Goal: Task Accomplishment & Management: Manage account settings

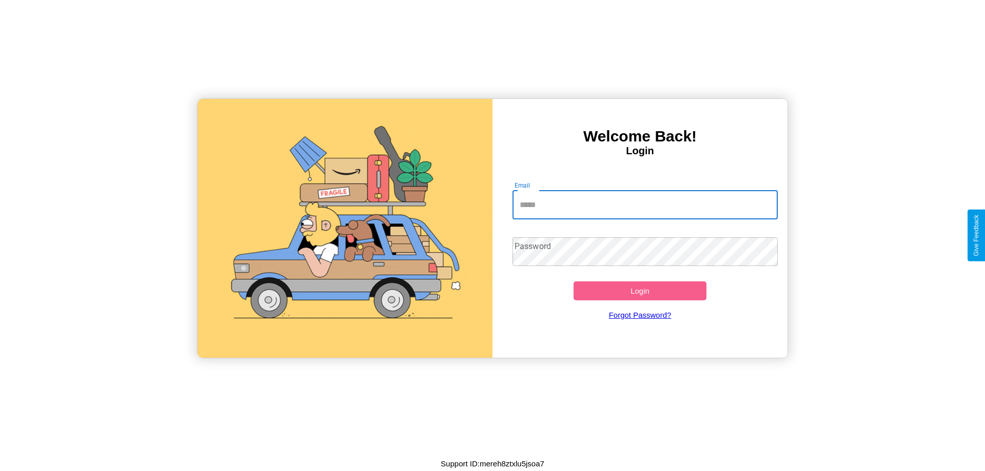
click at [645, 205] on input "Email" at bounding box center [645, 205] width 266 height 29
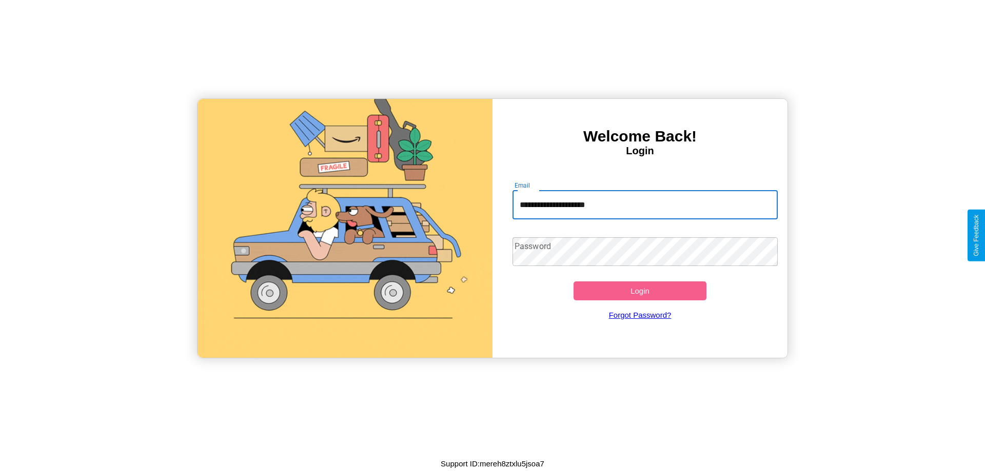
type input "**********"
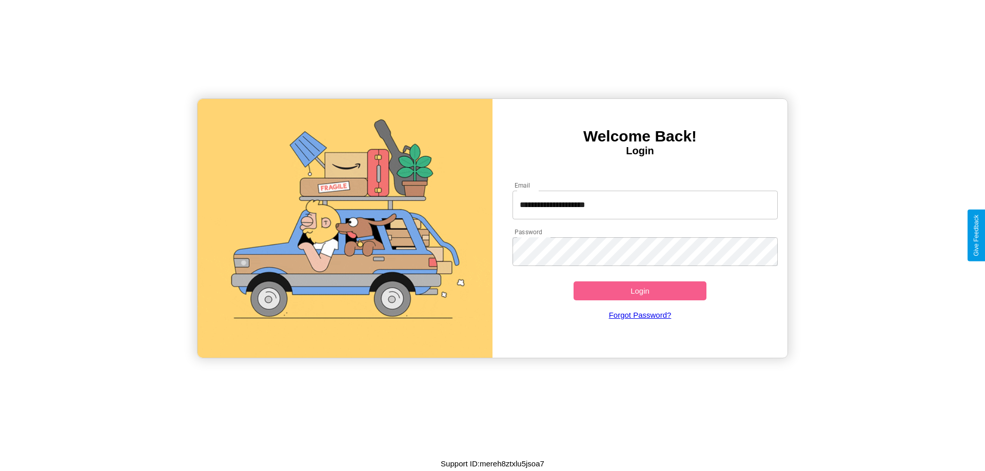
click at [639, 291] on button "Login" at bounding box center [639, 291] width 133 height 19
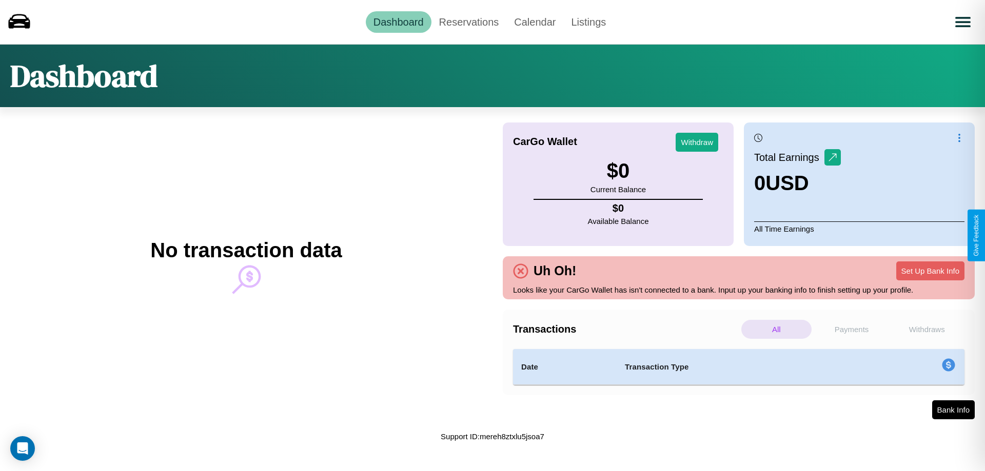
click at [926, 329] on p "Withdraws" at bounding box center [926, 329] width 70 height 19
click at [776, 329] on p "All" at bounding box center [776, 329] width 70 height 19
click at [851, 329] on p "Payments" at bounding box center [851, 329] width 70 height 19
click at [468, 22] on link "Reservations" at bounding box center [468, 22] width 75 height 22
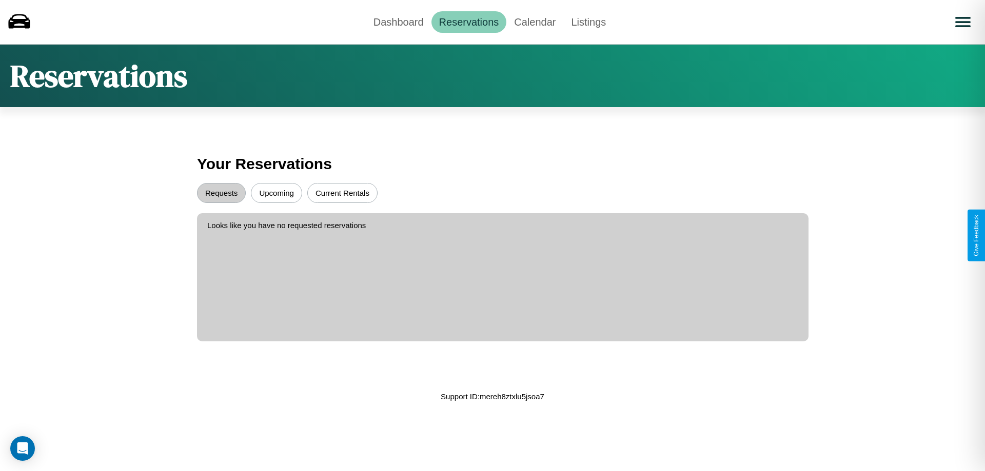
click at [276, 193] on button "Upcoming" at bounding box center [276, 193] width 51 height 20
click at [342, 193] on button "Current Rentals" at bounding box center [342, 193] width 70 height 20
click at [221, 193] on button "Requests" at bounding box center [221, 193] width 49 height 20
click at [534, 22] on link "Calendar" at bounding box center [534, 22] width 57 height 22
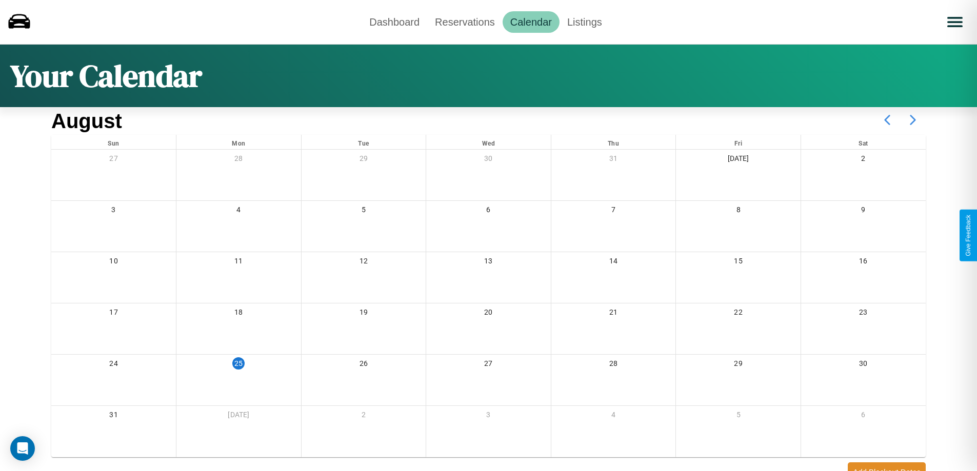
click at [913, 120] on icon at bounding box center [913, 120] width 26 height 26
